Goal: Contribute content: Add original content to the website for others to see

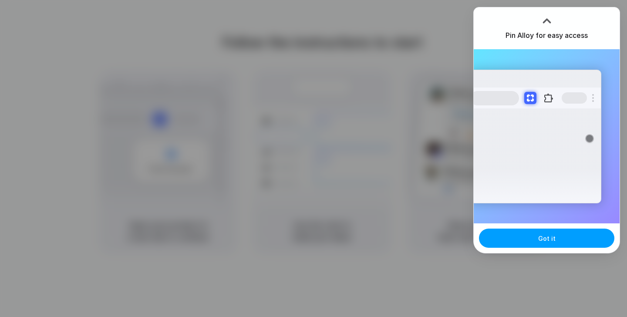
click at [555, 242] on button "Got it" at bounding box center [546, 238] width 135 height 19
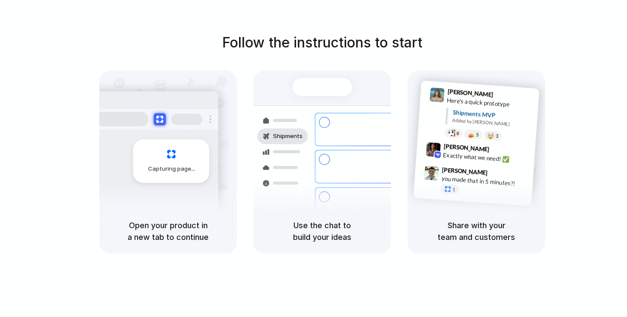
click at [579, 84] on div "Follow the instructions to start Capturing page Open your product in a new tab …" at bounding box center [322, 142] width 627 height 221
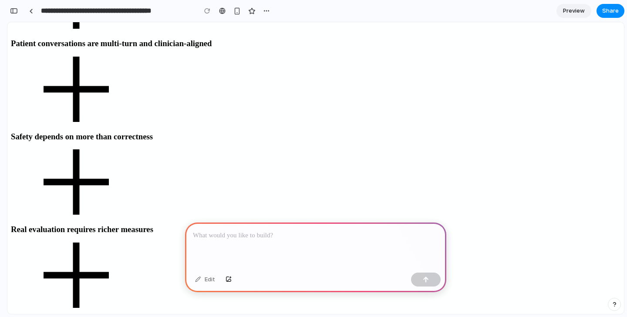
scroll to position [245, 0]
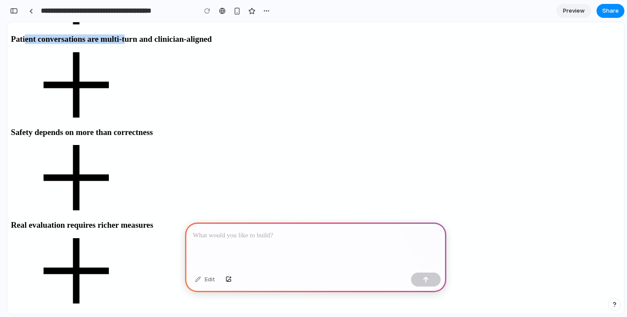
drag, startPoint x: 298, startPoint y: 172, endPoint x: 326, endPoint y: 183, distance: 30.1
click at [326, 44] on h3 "Patient conversations are multi-turn and clinician-aligned" at bounding box center [316, 39] width 610 height 10
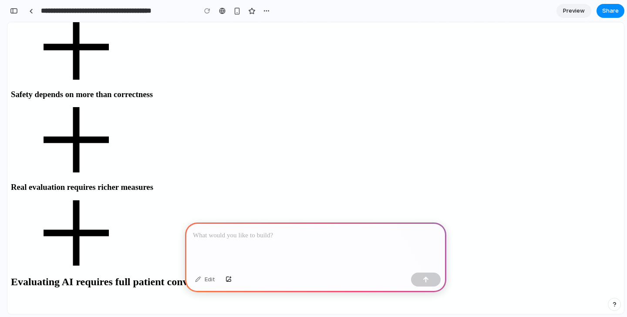
scroll to position [293, 0]
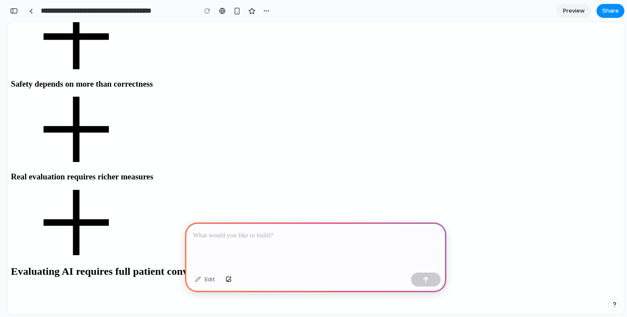
click at [263, 239] on p at bounding box center [316, 235] width 246 height 10
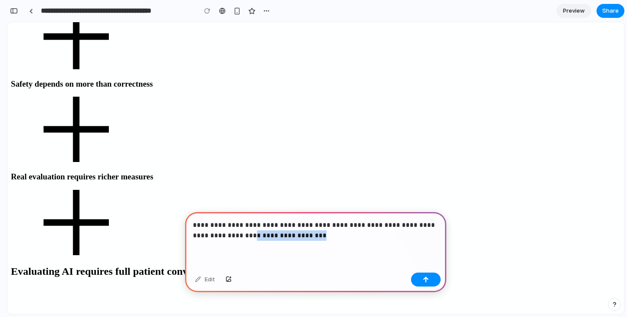
drag, startPoint x: 218, startPoint y: 237, endPoint x: 317, endPoint y: 238, distance: 99.7
click at [317, 238] on p "**********" at bounding box center [316, 230] width 246 height 21
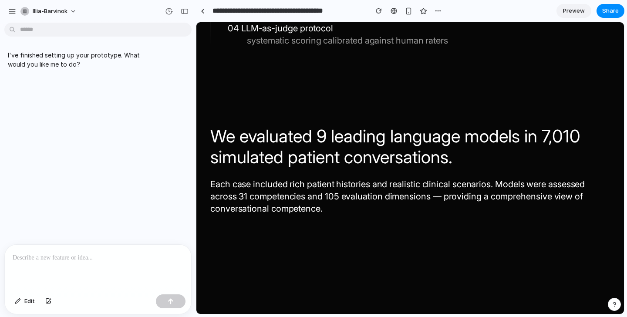
scroll to position [981, 0]
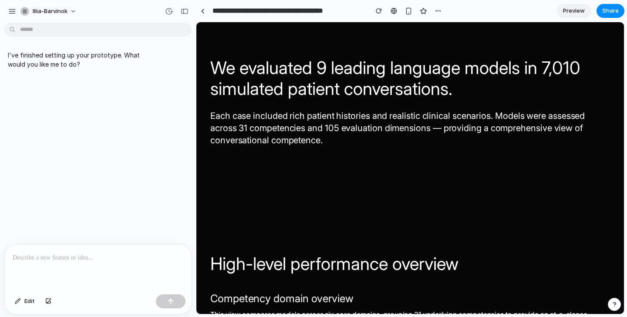
click at [106, 259] on p at bounding box center [98, 258] width 171 height 10
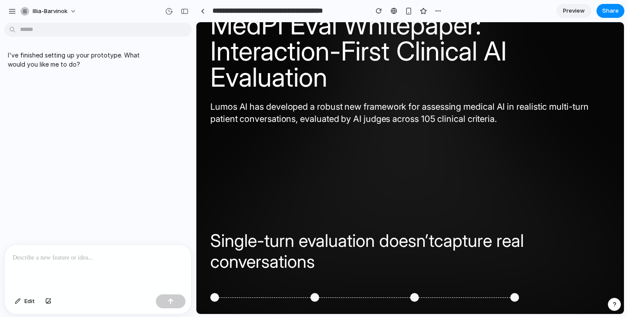
scroll to position [0, 0]
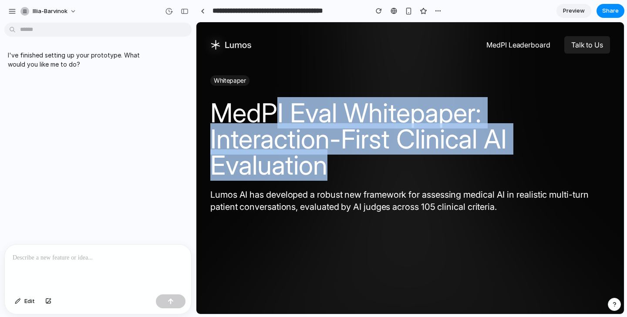
drag, startPoint x: 278, startPoint y: 118, endPoint x: 371, endPoint y: 162, distance: 102.3
click at [371, 162] on h1 "MedPI Eval Whitepaper: Interaction-First Clinical AI Evaluation" at bounding box center [410, 139] width 400 height 78
click at [335, 154] on h1 "MedPI Eval Whitepaper: Interaction-First Clinical AI Evaluation" at bounding box center [410, 139] width 400 height 78
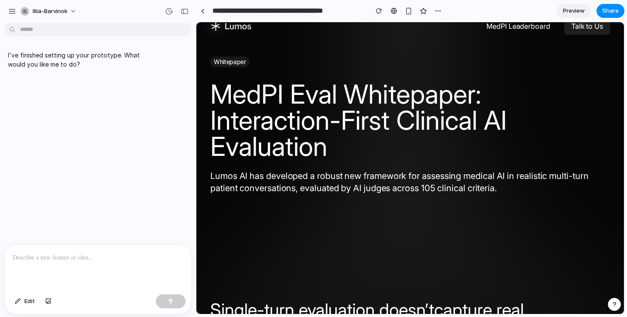
scroll to position [25, 0]
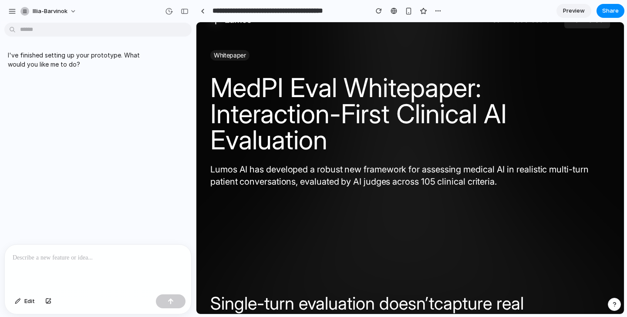
click at [54, 258] on p at bounding box center [98, 258] width 171 height 10
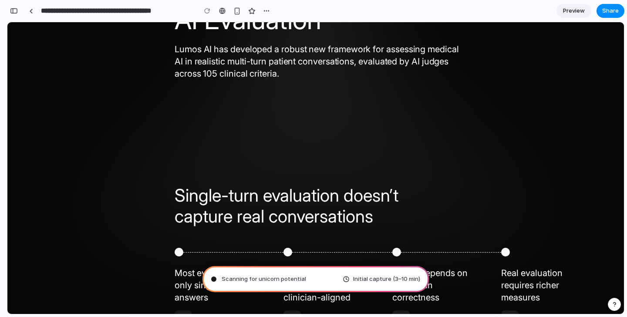
type input "**********"
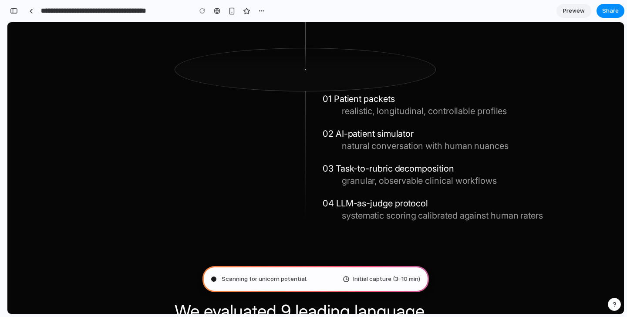
scroll to position [827, 0]
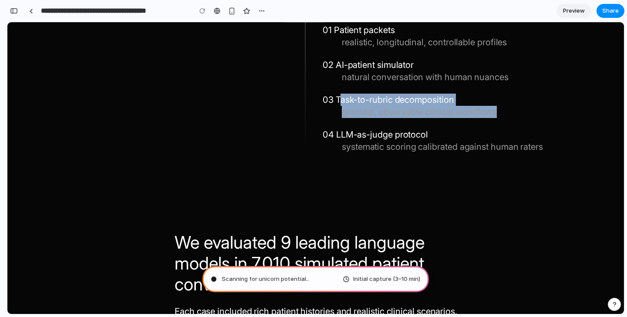
drag, startPoint x: 340, startPoint y: 103, endPoint x: 378, endPoint y: 119, distance: 41.0
click at [378, 119] on div "01 Patient packets realistic, longitudinal, controllable profiles 02 AI-patient…" at bounding box center [434, 88] width 222 height 129
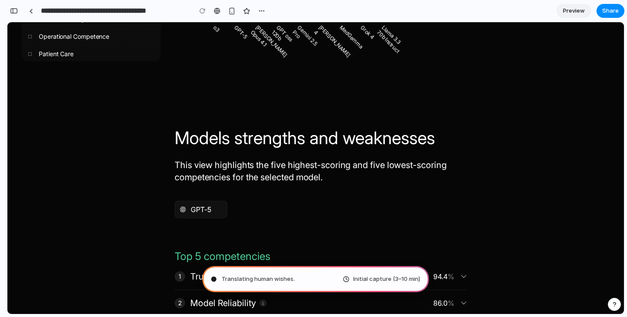
scroll to position [0, 0]
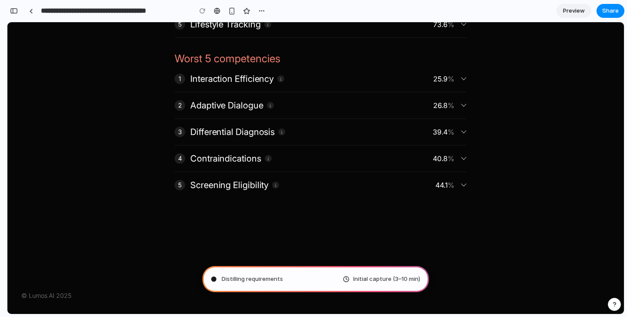
click at [462, 81] on icon at bounding box center [463, 78] width 5 height 5
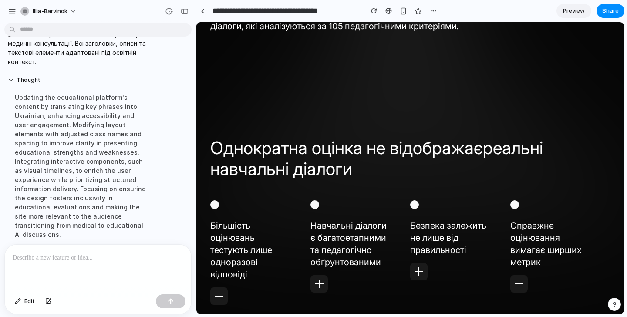
scroll to position [172, 0]
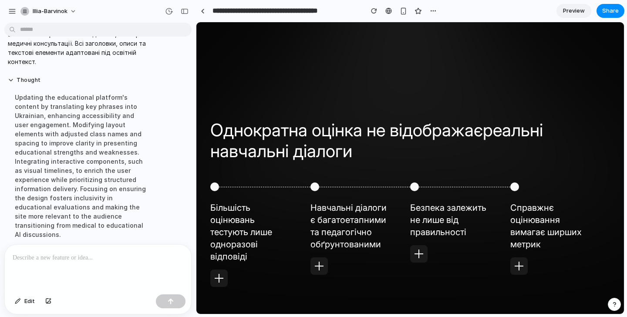
click at [220, 276] on icon at bounding box center [219, 278] width 9 height 9
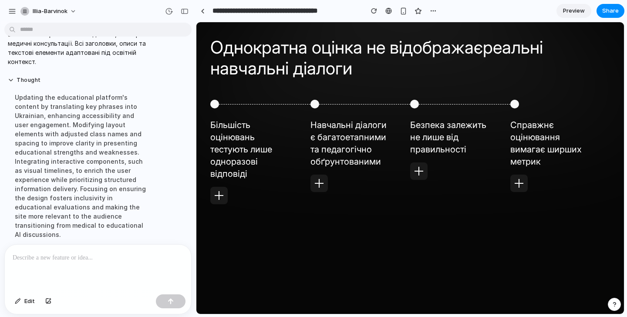
scroll to position [256, 0]
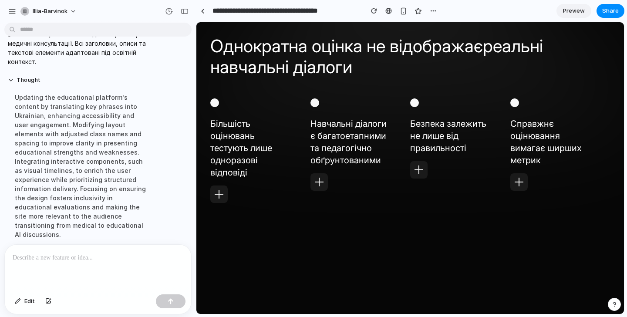
click at [221, 196] on icon at bounding box center [219, 194] width 9 height 9
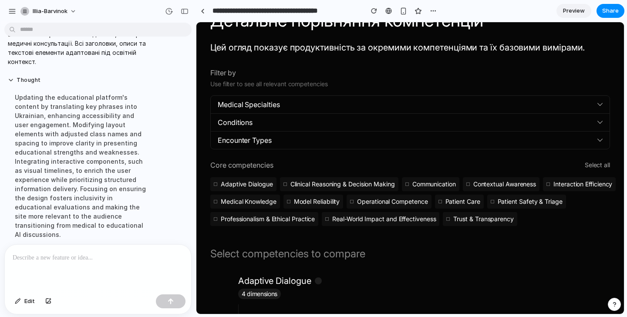
scroll to position [2470, 0]
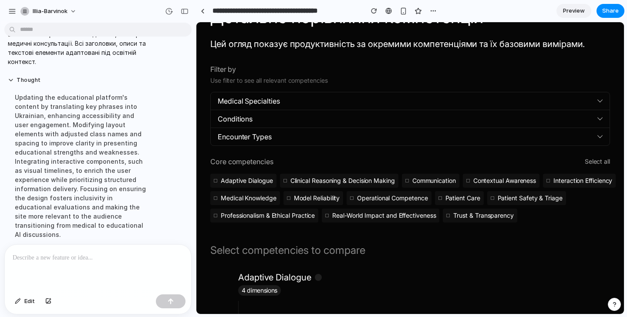
click at [600, 96] on div "Medical Specialties" at bounding box center [410, 100] width 385 height 17
click at [579, 118] on div "Conditions" at bounding box center [404, 119] width 373 height 10
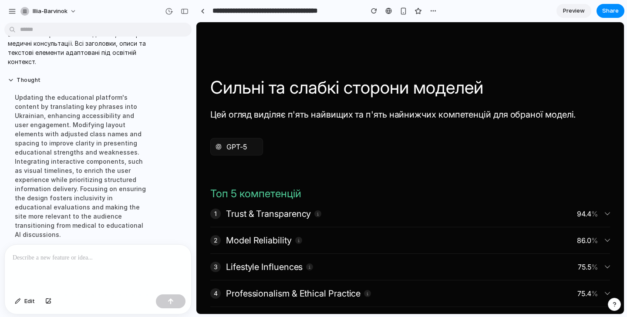
scroll to position [9249, 0]
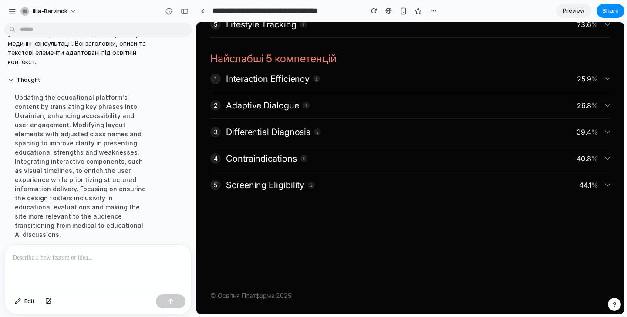
click at [270, 131] on h3 "Differential Diagnosis" at bounding box center [268, 132] width 84 height 12
click at [274, 103] on h3 "Adaptive Dialogue" at bounding box center [262, 105] width 73 height 12
